Goal: Information Seeking & Learning: Learn about a topic

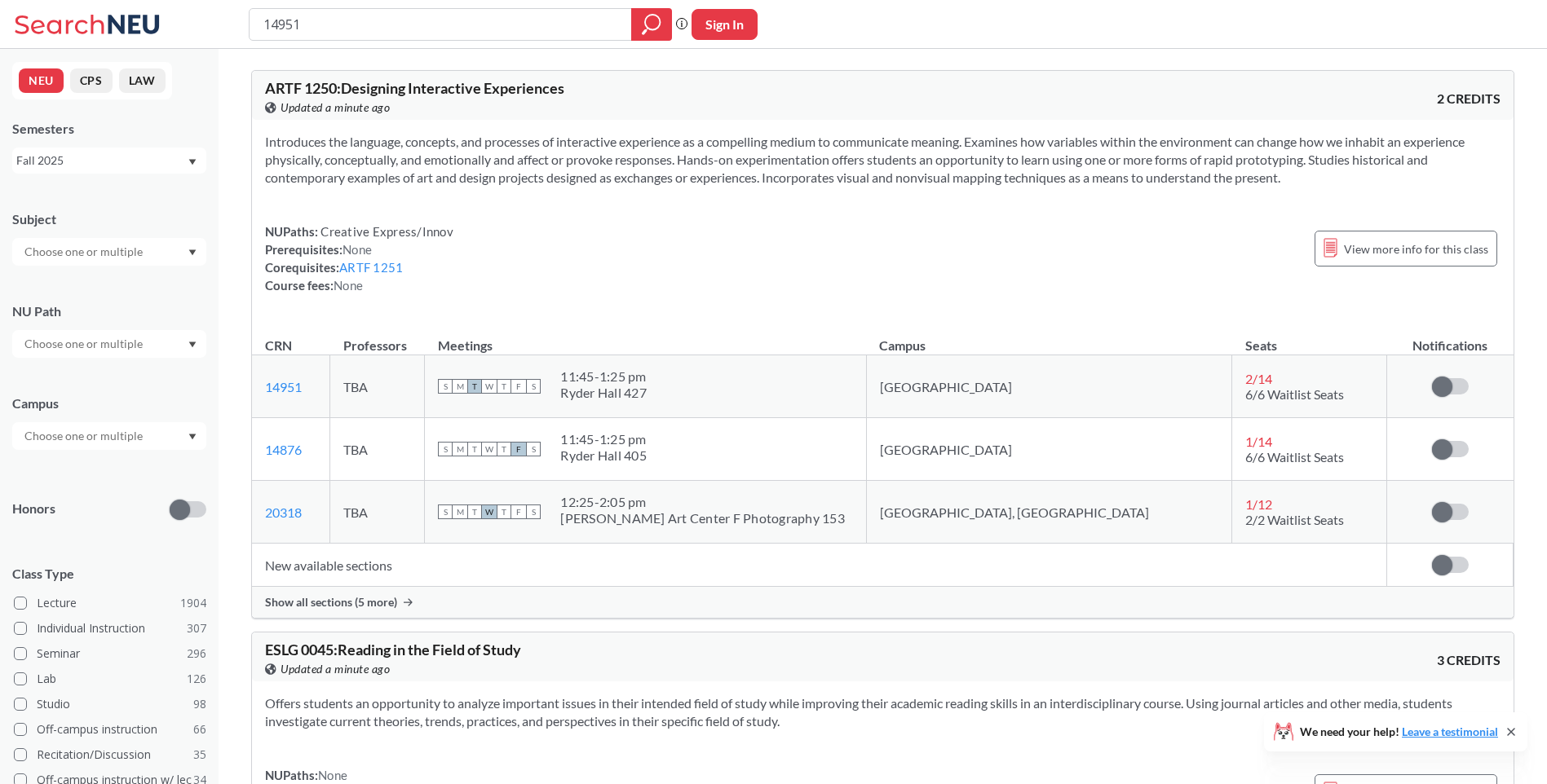
click at [393, 19] on input "14951" at bounding box center [440, 24] width 358 height 28
drag, startPoint x: 0, startPoint y: 0, endPoint x: 90, endPoint y: 38, distance: 97.7
click at [90, 38] on div "14951 Phrase search guarantees the exact search appears in the results. Ex. If …" at bounding box center [774, 24] width 1547 height 49
type input "14382"
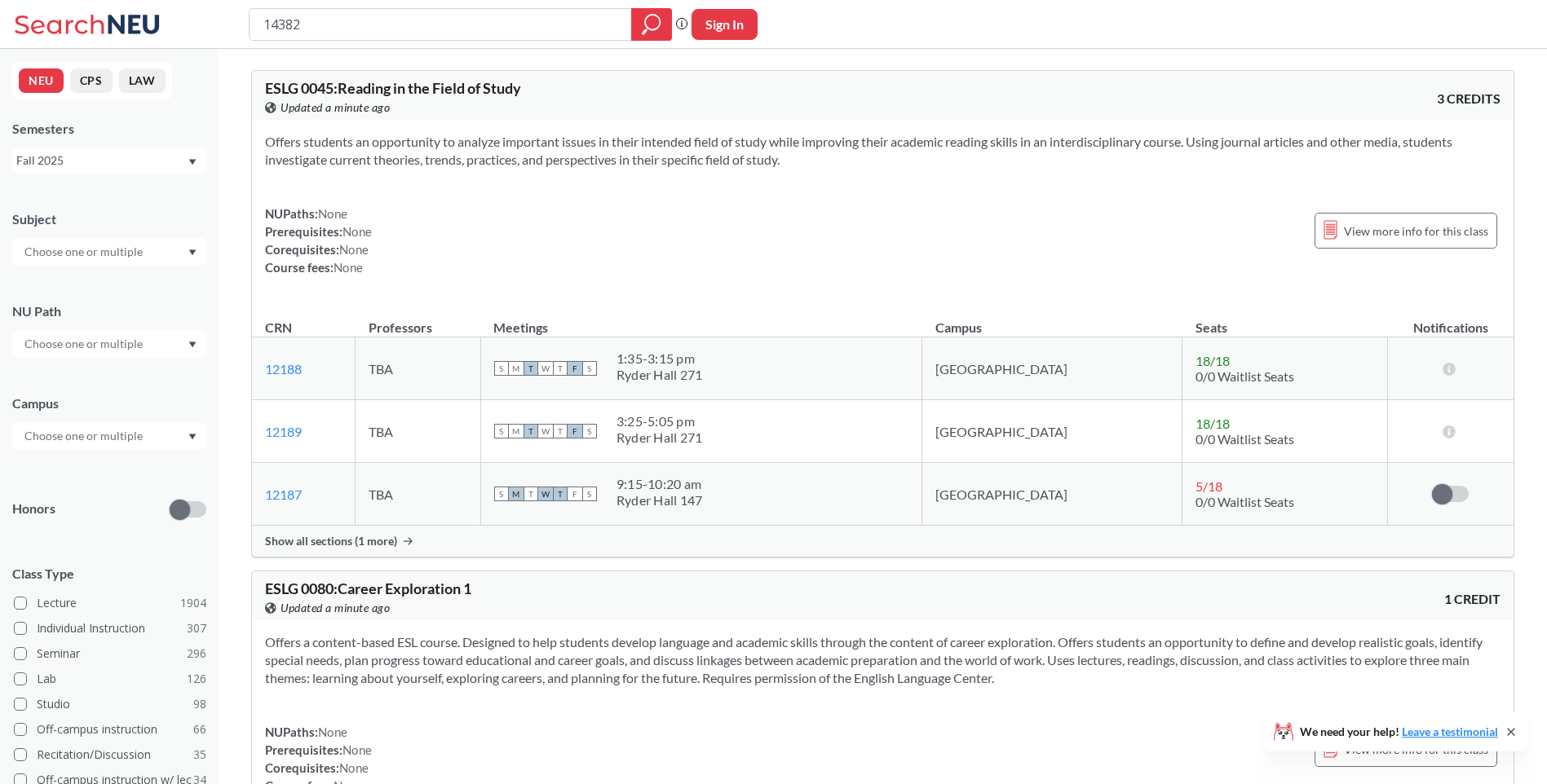
click at [295, 25] on input "14382" at bounding box center [440, 24] width 358 height 28
type input "14832"
click at [143, 173] on div "NEU CPS LAW Semesters Fall 2025 Subject NU Path Campus Honors Class Type Lectur…" at bounding box center [109, 417] width 218 height 736
click at [399, 1] on div "14832 Phrase search guarantees the exact search appears in the results. Ex. If …" at bounding box center [774, 24] width 1547 height 49
click at [412, 33] on input "14832" at bounding box center [440, 24] width 358 height 28
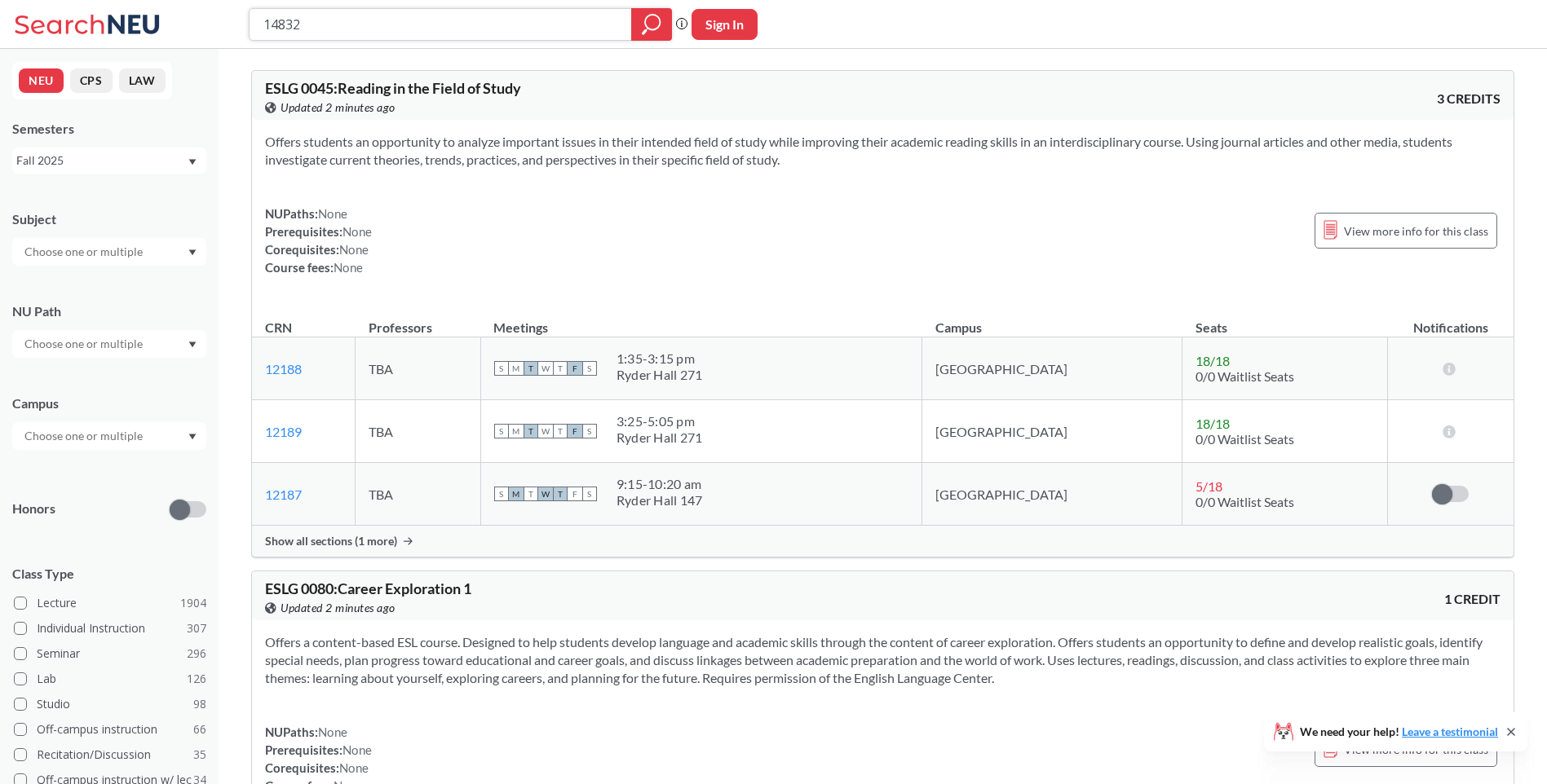
drag, startPoint x: 414, startPoint y: 32, endPoint x: 76, endPoint y: 36, distance: 338.0
click at [76, 36] on div "14832 Phrase search guarantees the exact search appears in the results. Ex. If …" at bounding box center [774, 24] width 1547 height 49
click at [316, 24] on input "search" at bounding box center [440, 24] width 358 height 28
type input "ARTF 1230"
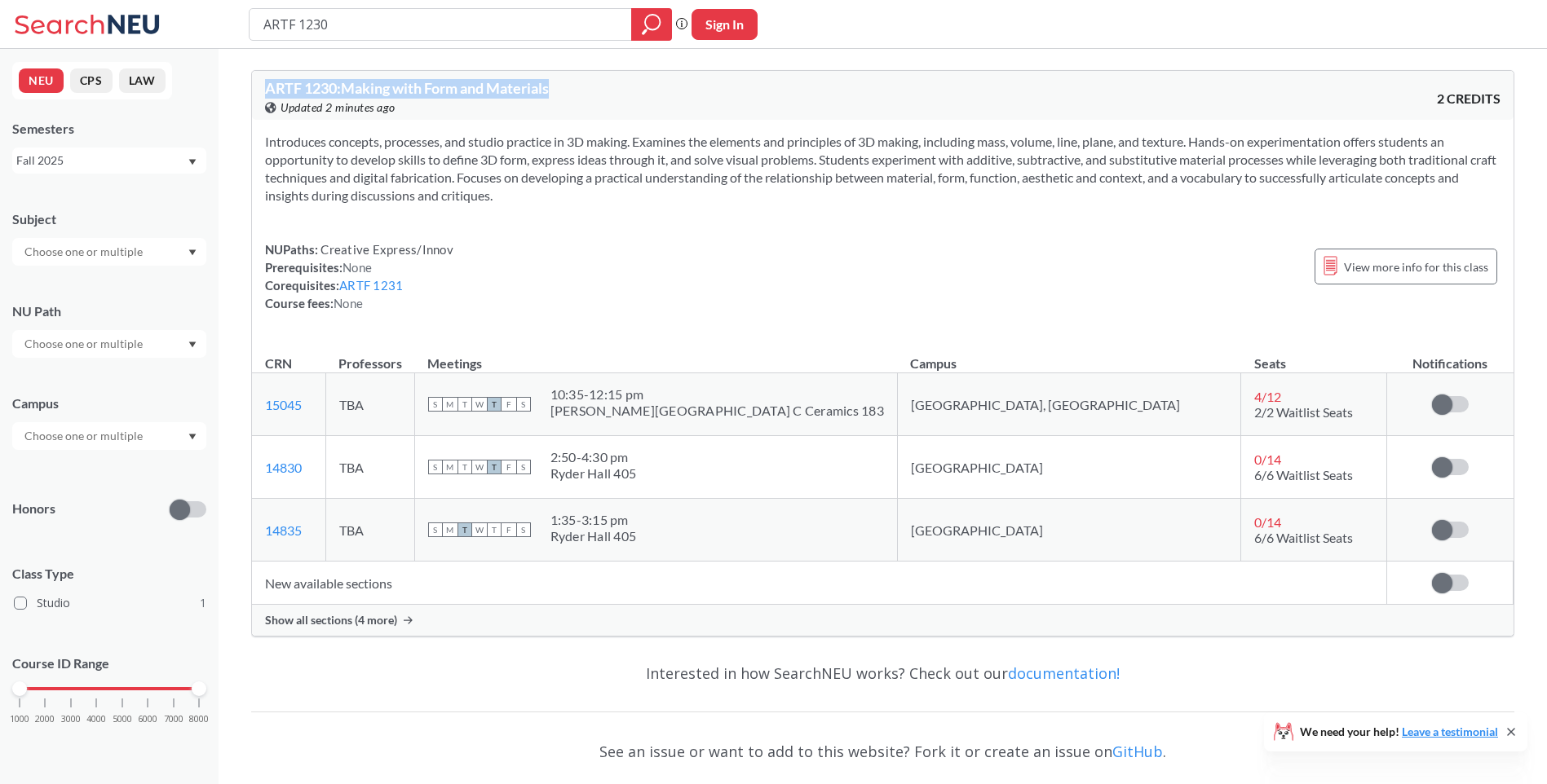
drag, startPoint x: 263, startPoint y: 81, endPoint x: 575, endPoint y: 94, distance: 312.3
click at [575, 94] on div "ARTF 1230 : Making with Form and Materials View this course on Banner. Updated …" at bounding box center [882, 474] width 1328 height 851
copy span "ARTF 1230 : Making with Form and Materials"
click at [355, 39] on div "ARTF 1230" at bounding box center [461, 24] width 423 height 33
drag, startPoint x: 370, startPoint y: 34, endPoint x: 61, endPoint y: 35, distance: 309.0
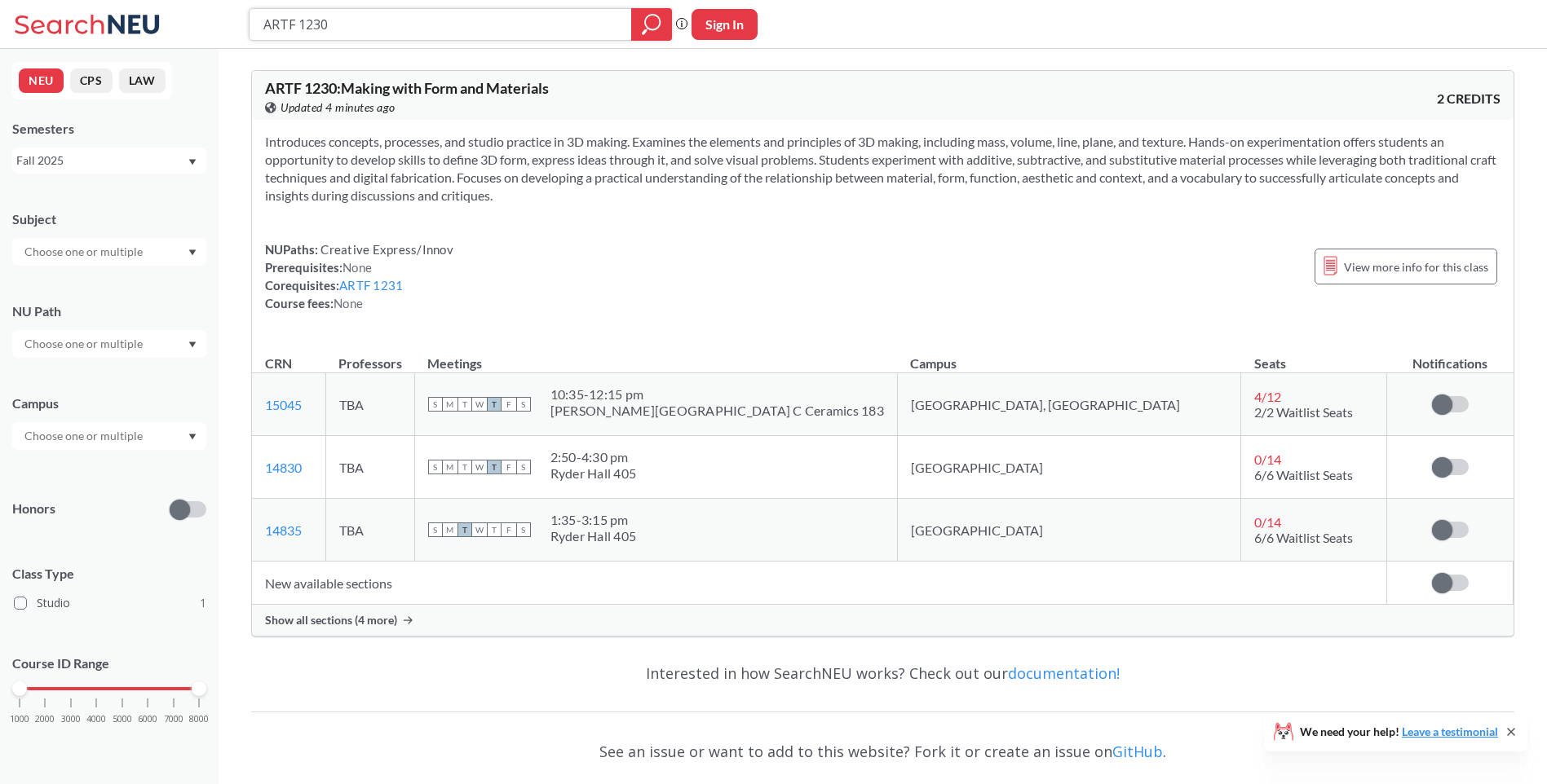
click at [0, 35] on html "ARTF 1230 Phrase search guarantees the exact search appears in the results. Ex.…" at bounding box center [774, 392] width 1547 height 784
paste input "G 2252"
type input "ARTG 2252"
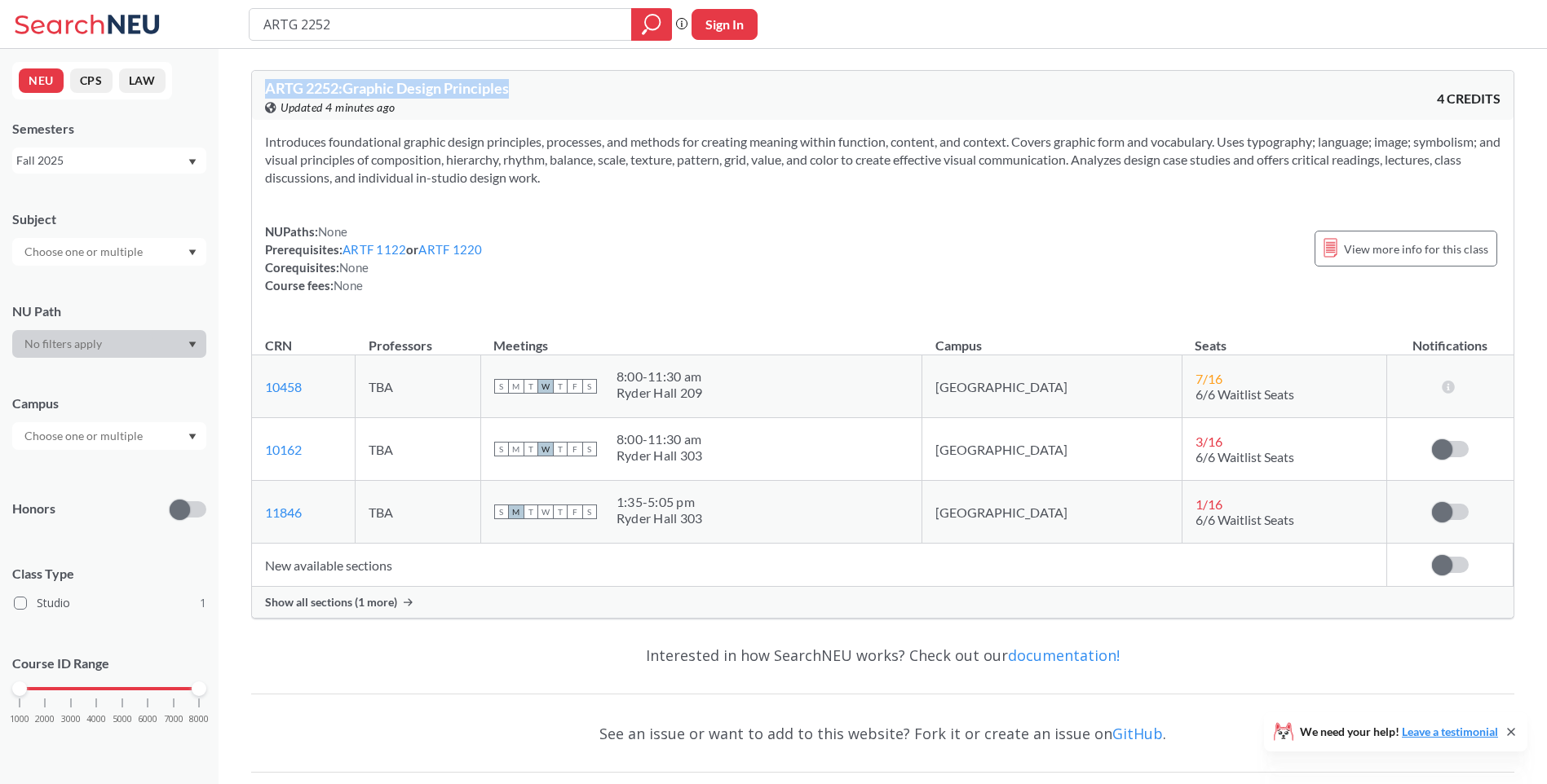
drag, startPoint x: 548, startPoint y: 79, endPoint x: 243, endPoint y: 79, distance: 305.0
click at [243, 79] on div "ARTG 2252 : Graphic Design Principles View this course on Banner. Updated 4 min…" at bounding box center [882, 465] width 1328 height 832
copy span "ARTG 2252 : Graphic Design Principles"
